Goal: Task Accomplishment & Management: Manage account settings

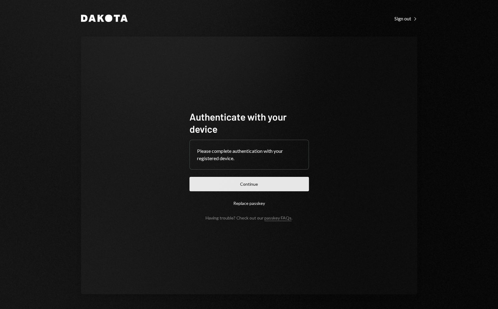
click at [252, 188] on button "Continue" at bounding box center [248, 184] width 119 height 14
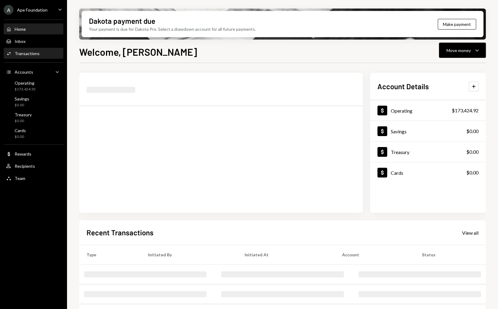
click at [33, 53] on div "Transactions" at bounding box center [27, 53] width 25 height 5
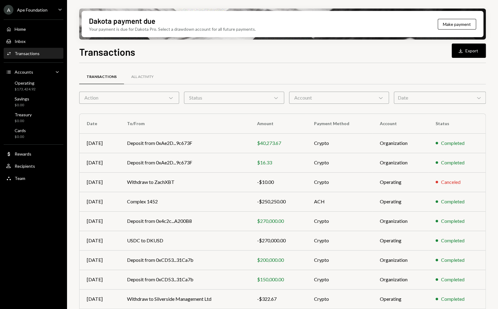
click at [148, 99] on div "Action Chevron Down" at bounding box center [129, 98] width 100 height 12
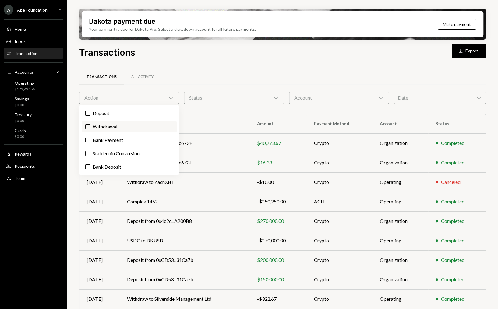
click at [107, 127] on label "Withdrawal" at bounding box center [129, 126] width 95 height 11
click at [90, 127] on button "Withdrawal" at bounding box center [87, 126] width 5 height 5
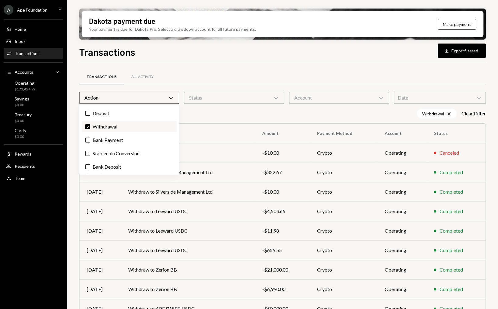
click at [89, 126] on button "Check" at bounding box center [87, 126] width 5 height 5
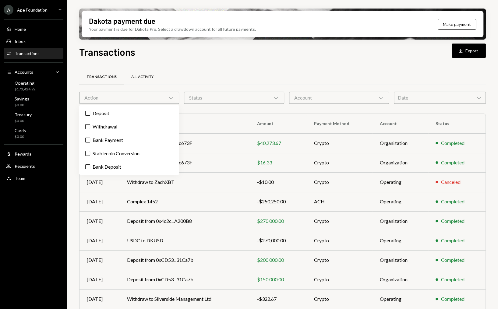
click at [144, 79] on div "All Activity" at bounding box center [142, 77] width 37 height 15
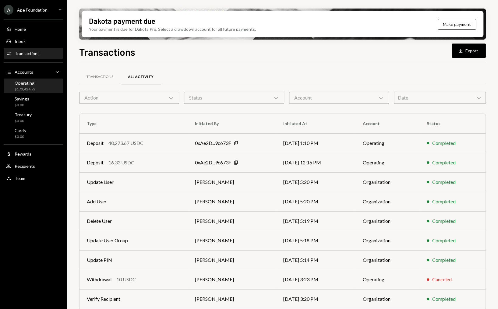
click at [44, 86] on div "Operating $173,424.92" at bounding box center [33, 86] width 55 height 12
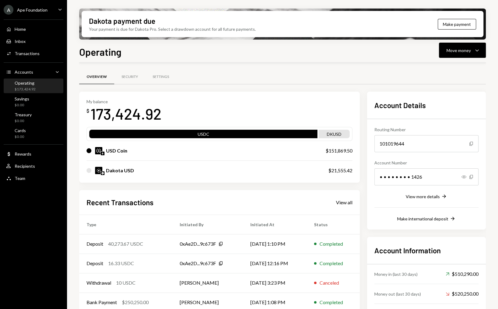
scroll to position [27, 0]
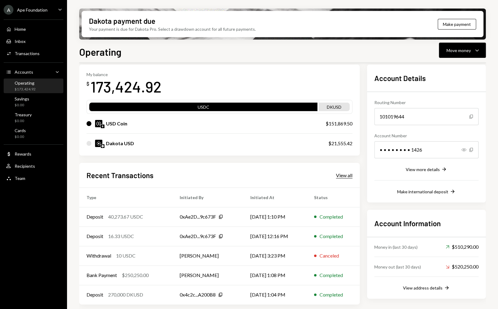
click at [341, 172] on div "View all" at bounding box center [344, 175] width 16 height 6
